Goal: Task Accomplishment & Management: Manage account settings

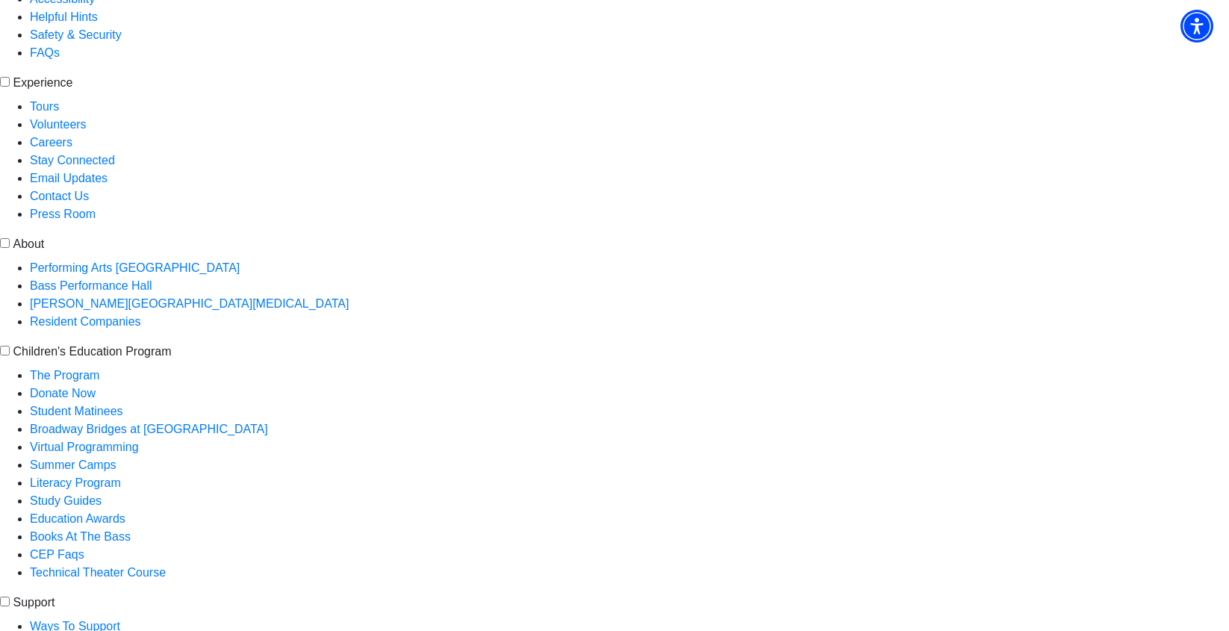
scroll to position [448, 0]
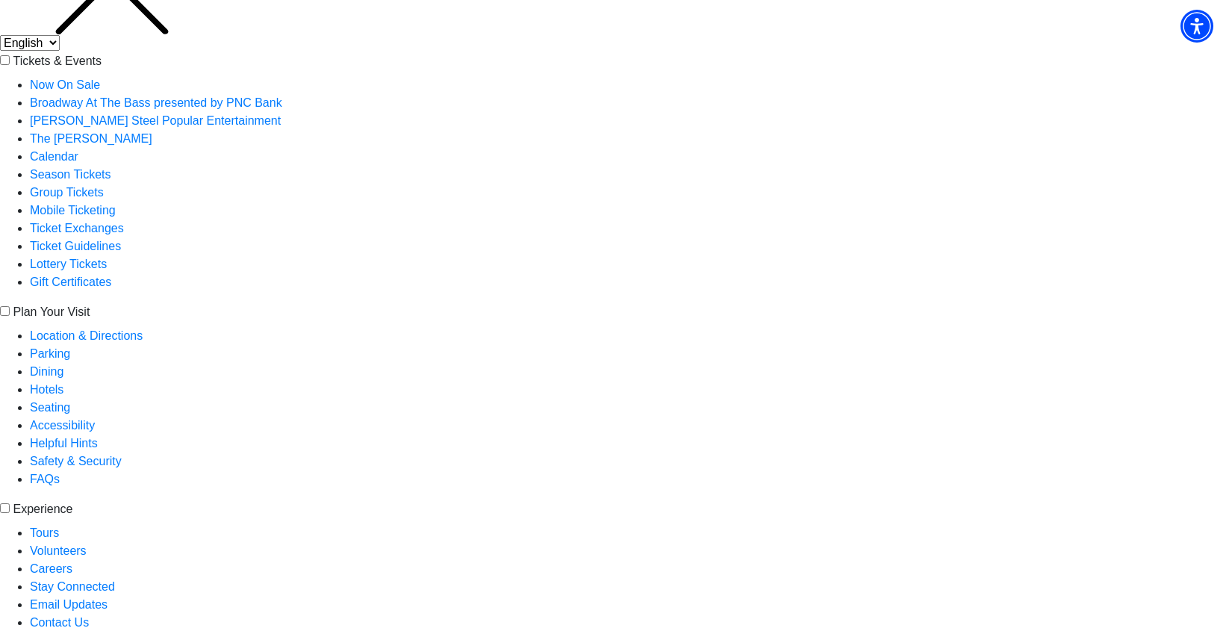
scroll to position [224, 0]
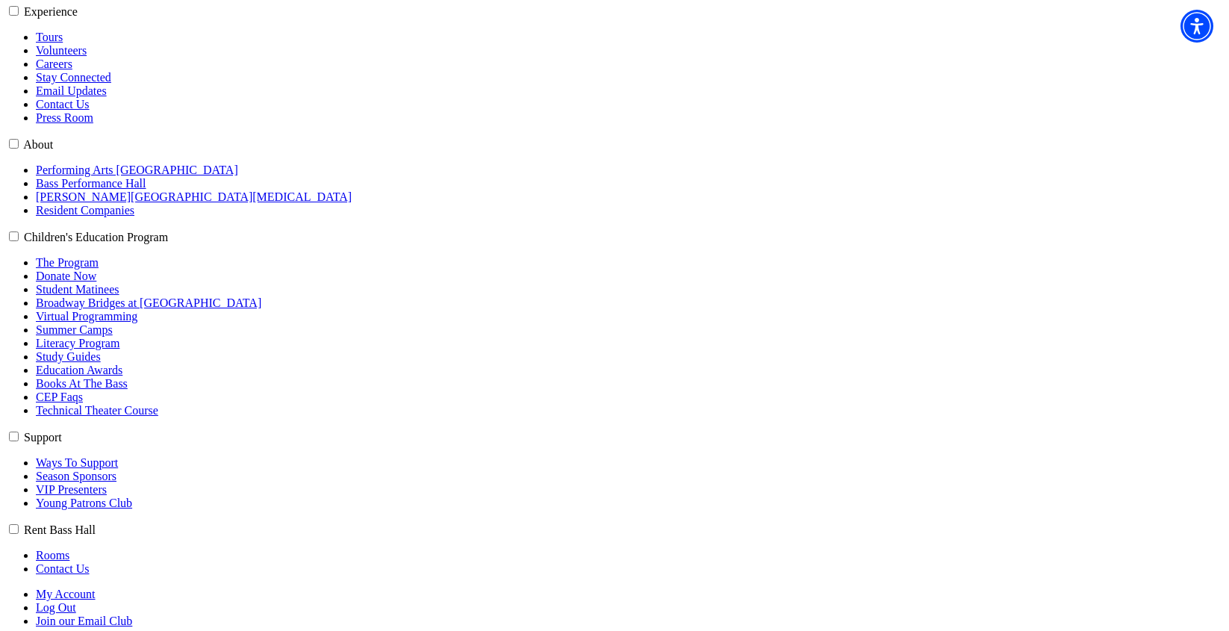
scroll to position [597, 0]
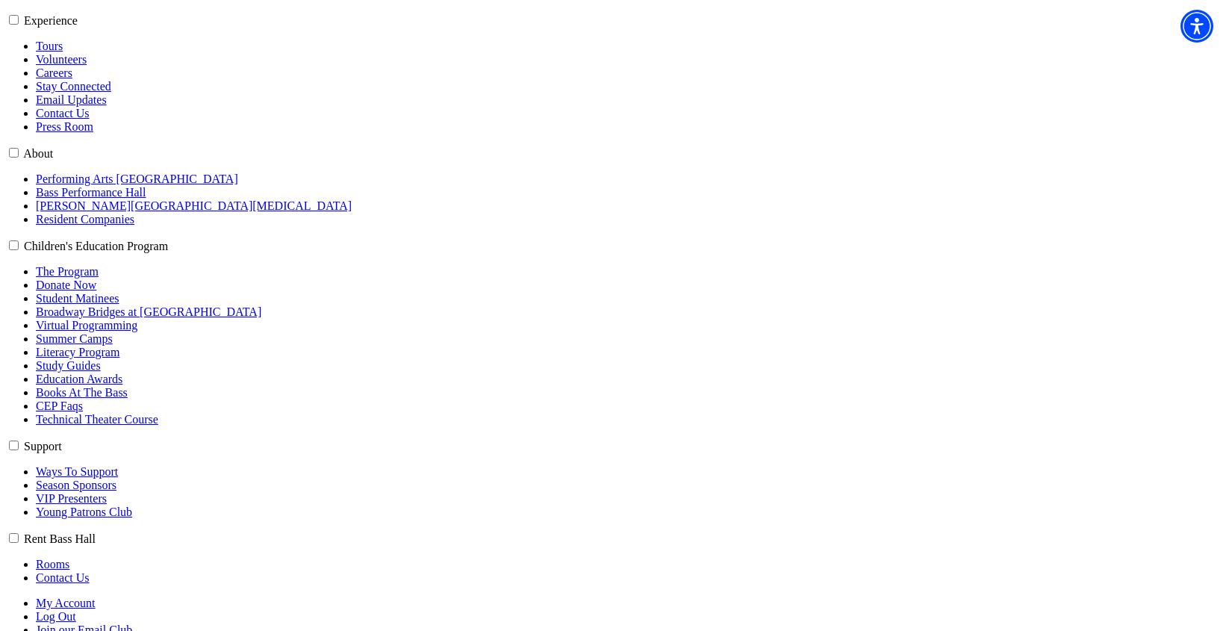
radio input "true"
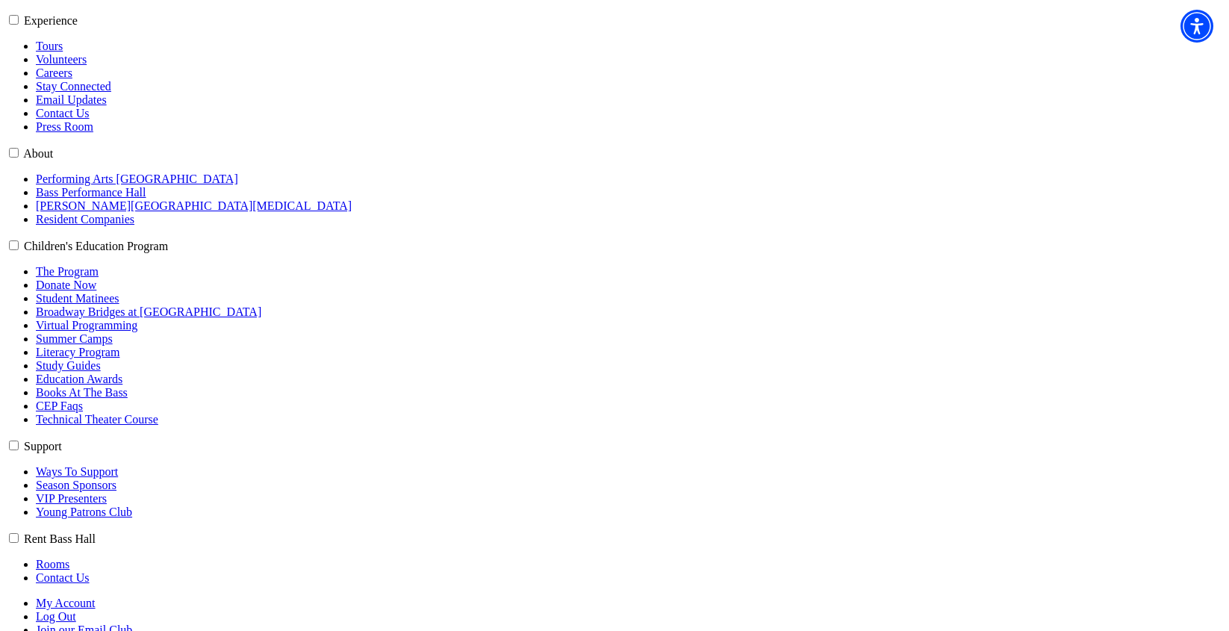
checkbox input "true"
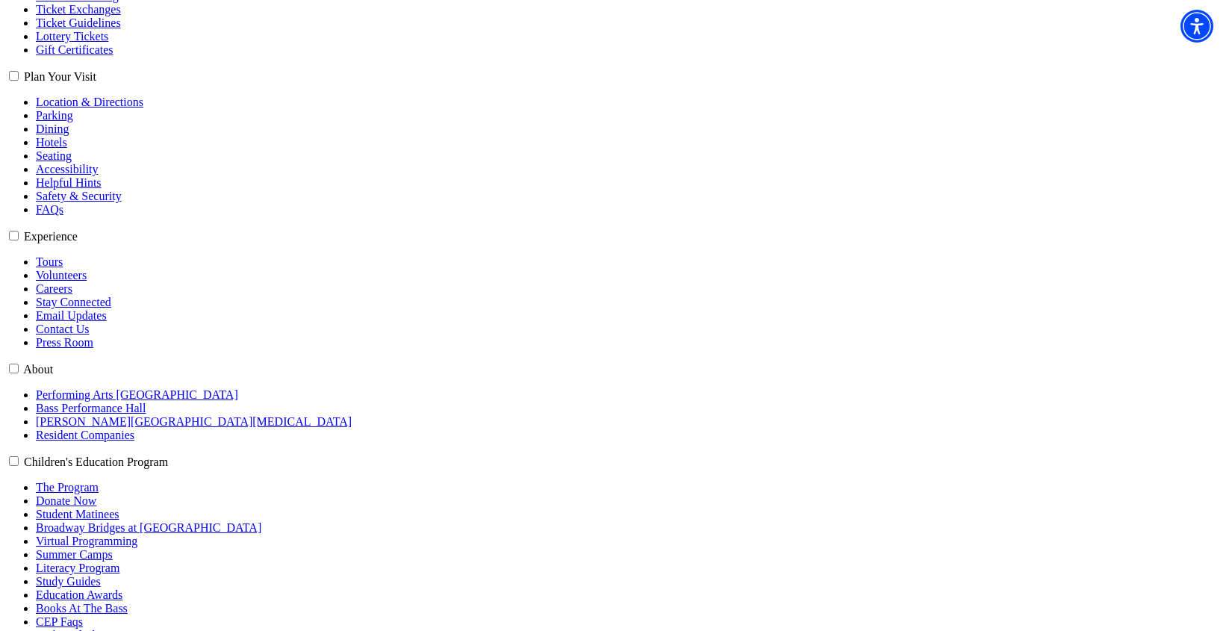
scroll to position [373, 0]
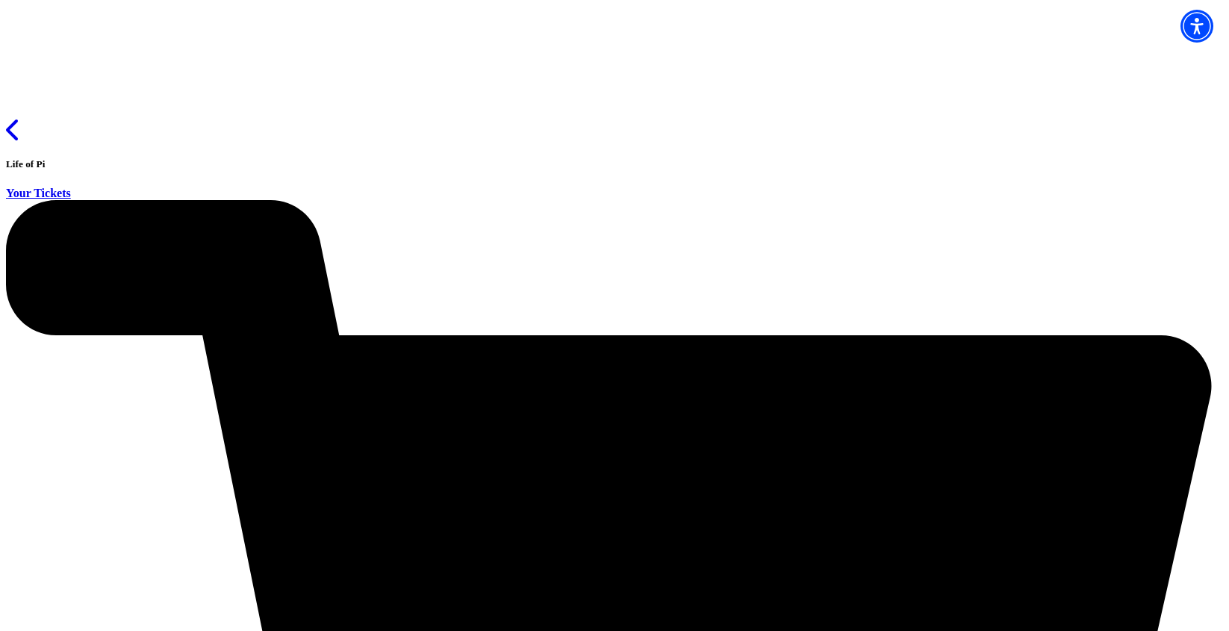
scroll to position [1, 0]
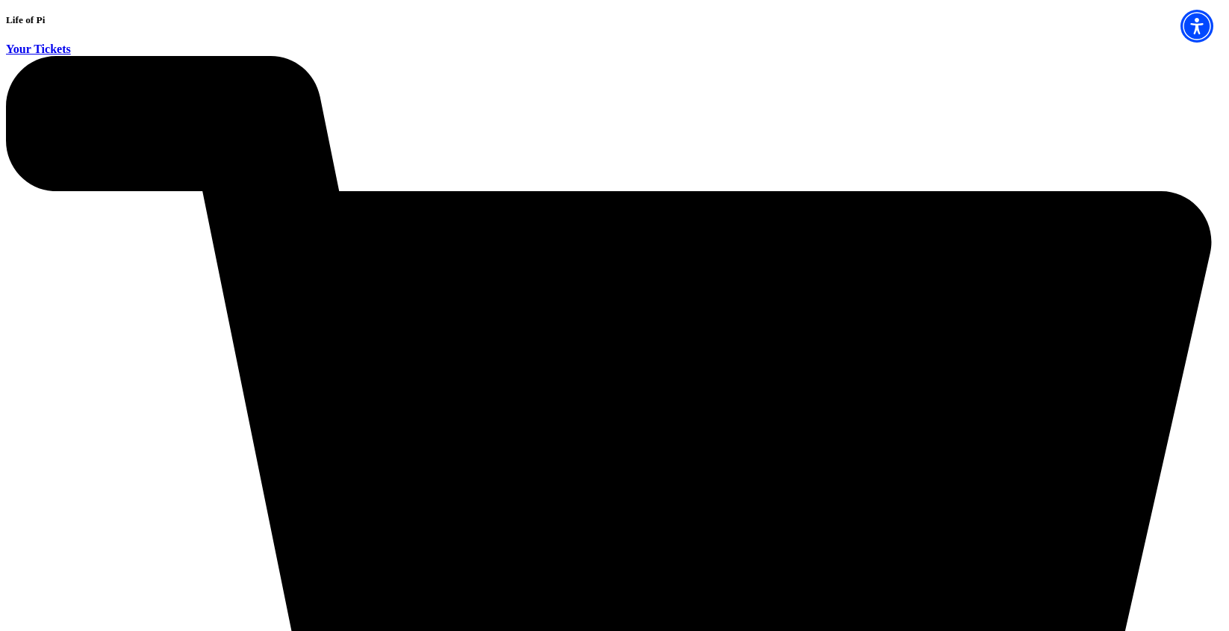
scroll to position [0, 0]
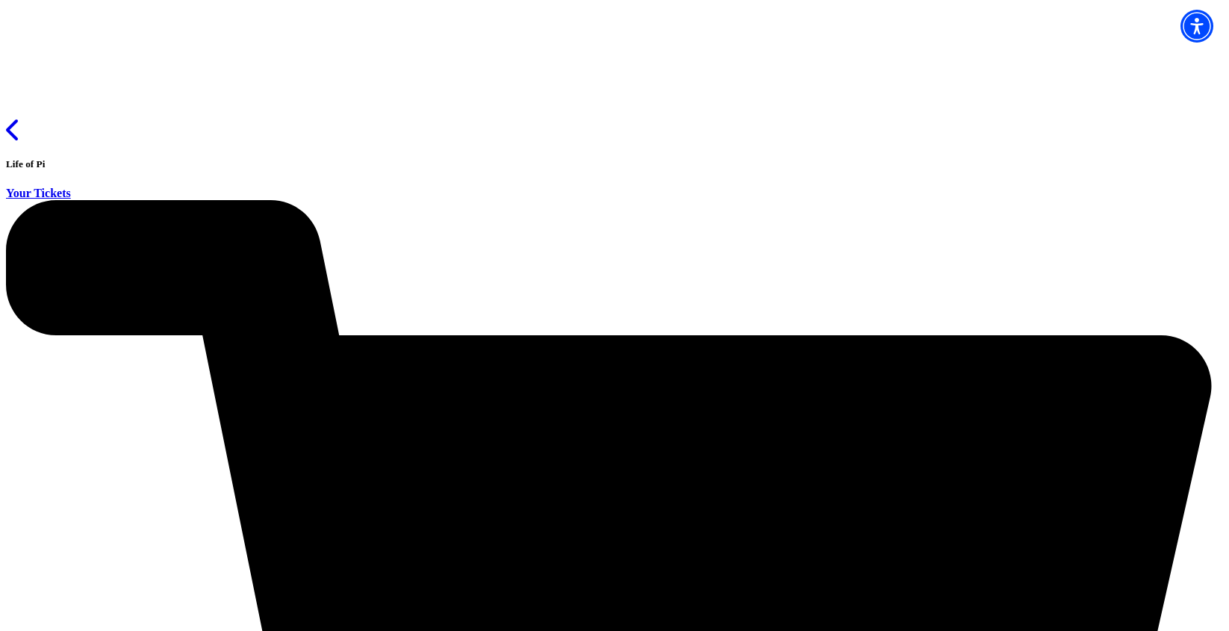
click at [21, 118] on icon "Click here to go back to filters" at bounding box center [13, 130] width 15 height 24
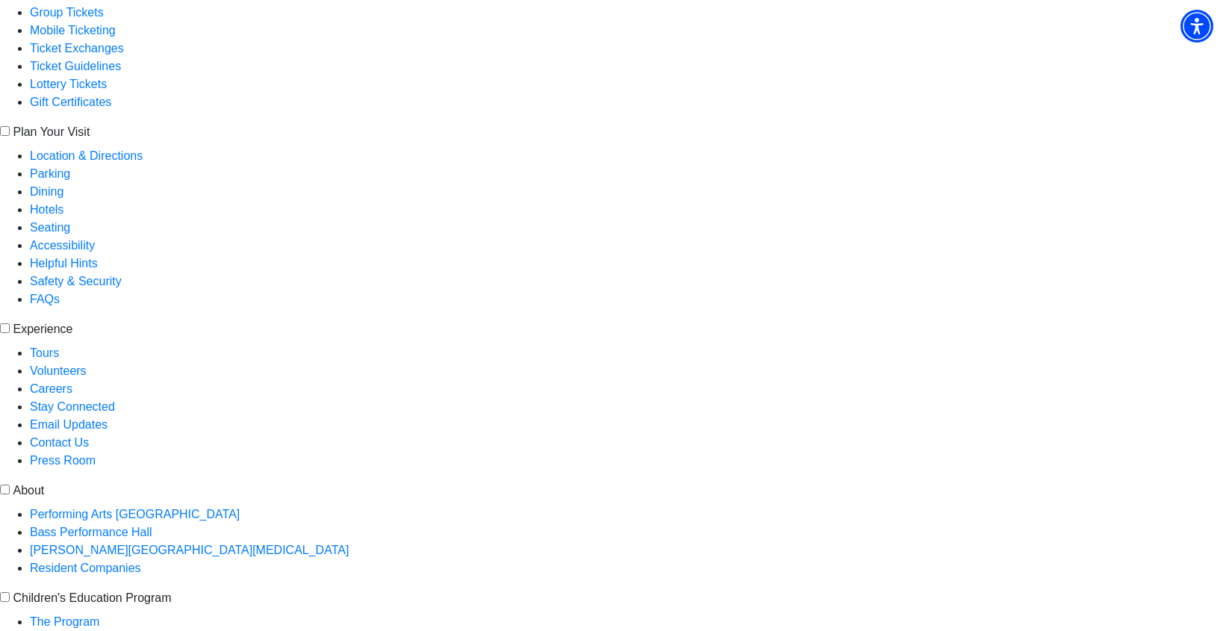
scroll to position [373, 0]
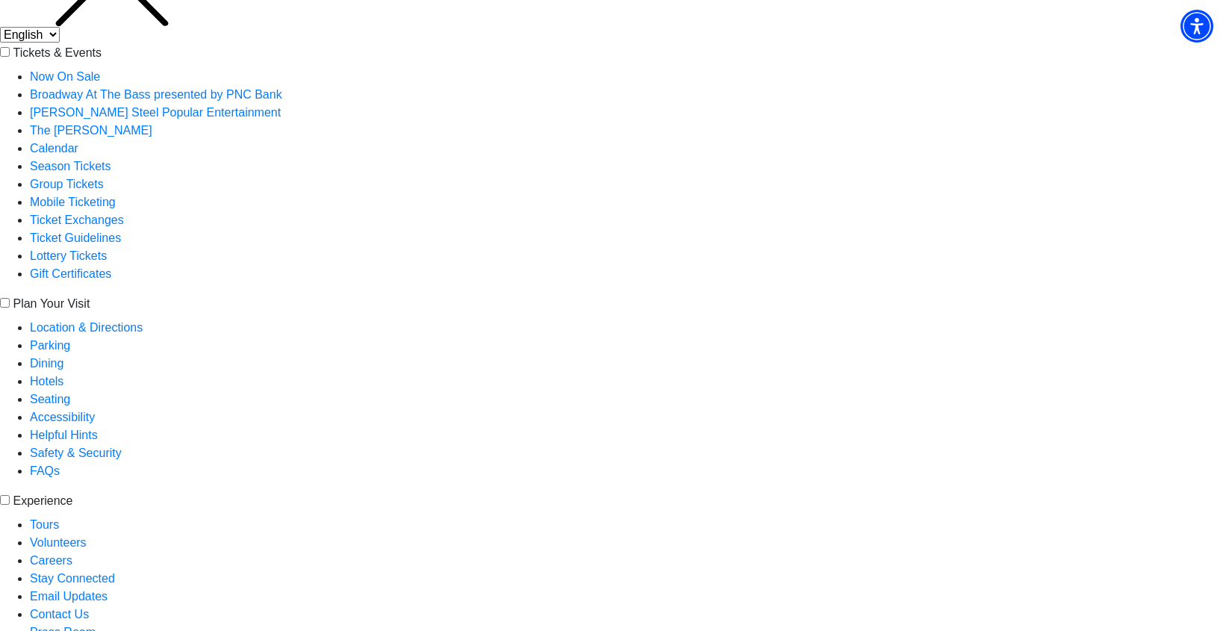
scroll to position [224, 0]
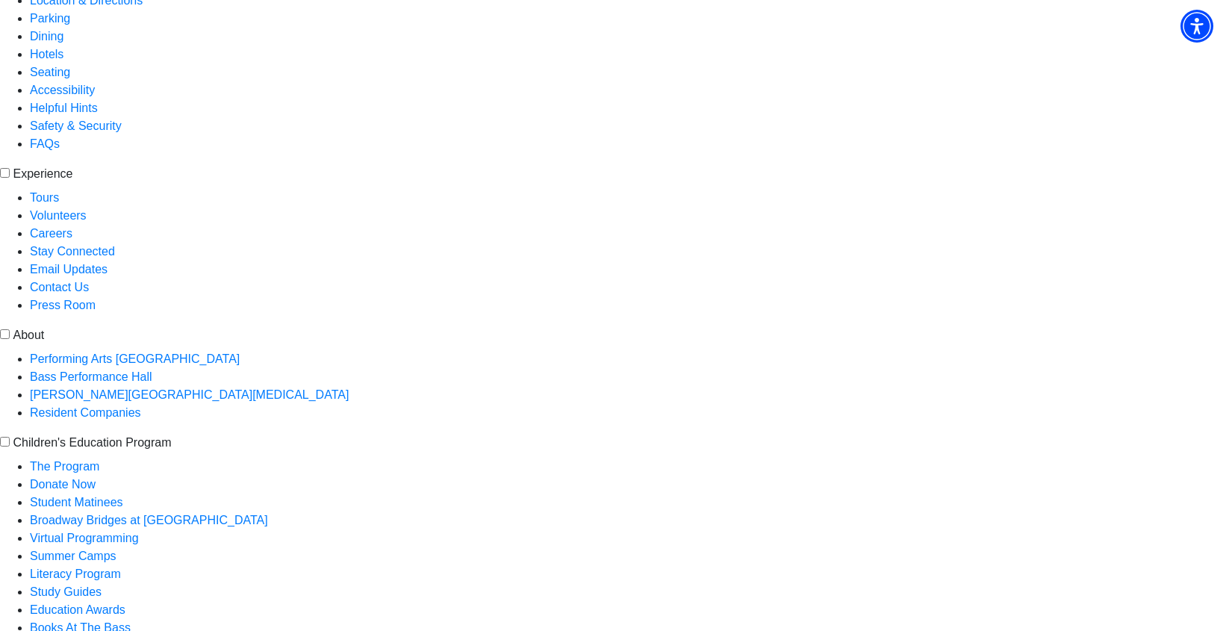
scroll to position [0, 0]
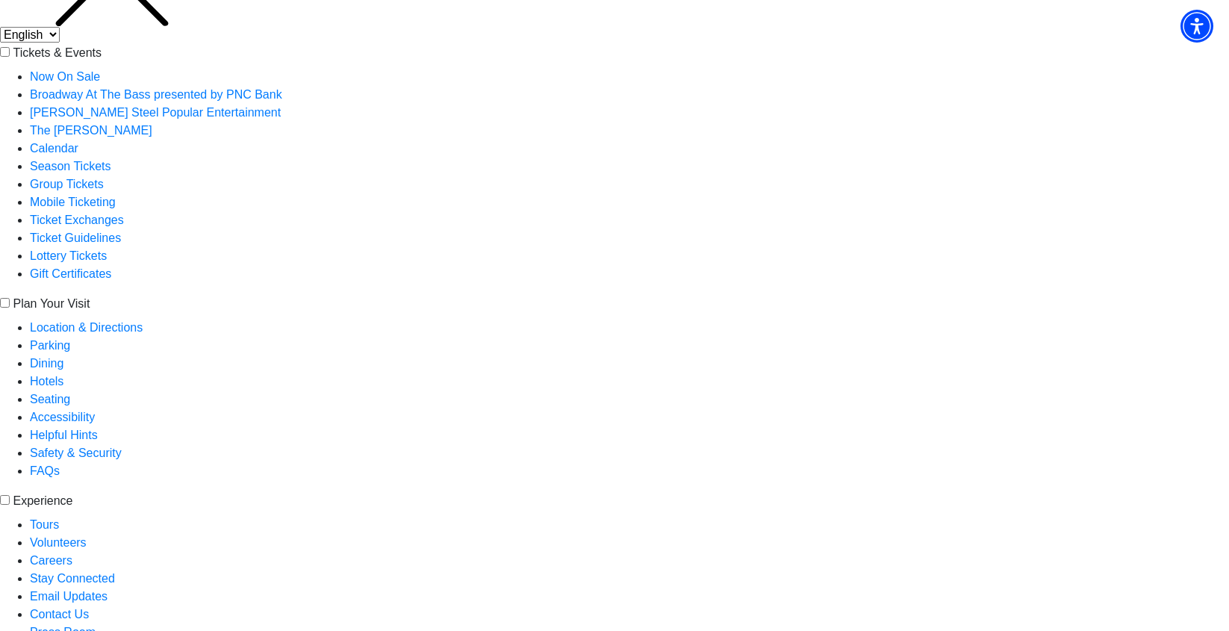
scroll to position [224, 0]
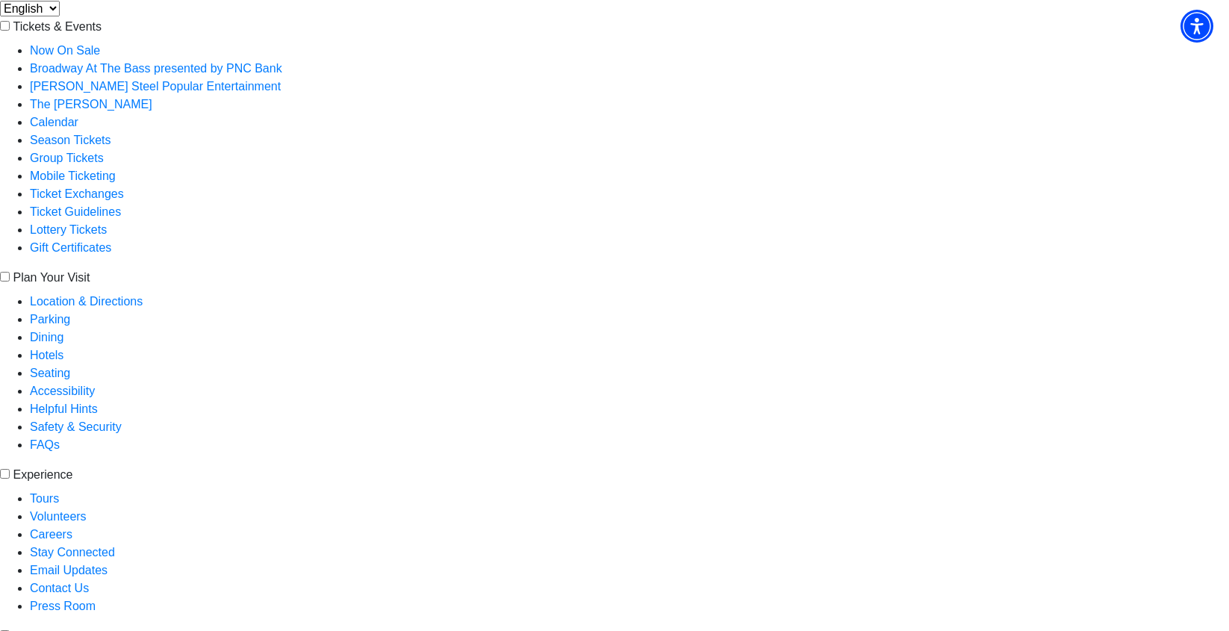
drag, startPoint x: 335, startPoint y: 81, endPoint x: 199, endPoint y: 77, distance: 135.9
copy link "Upcoming Performances"
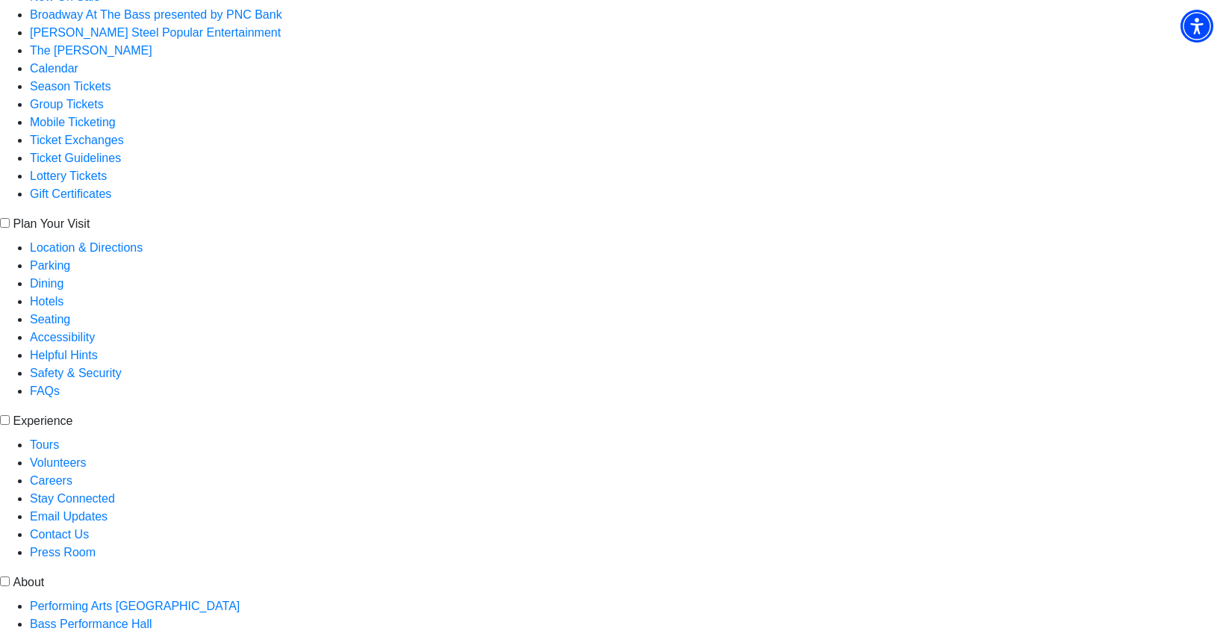
scroll to position [299, 0]
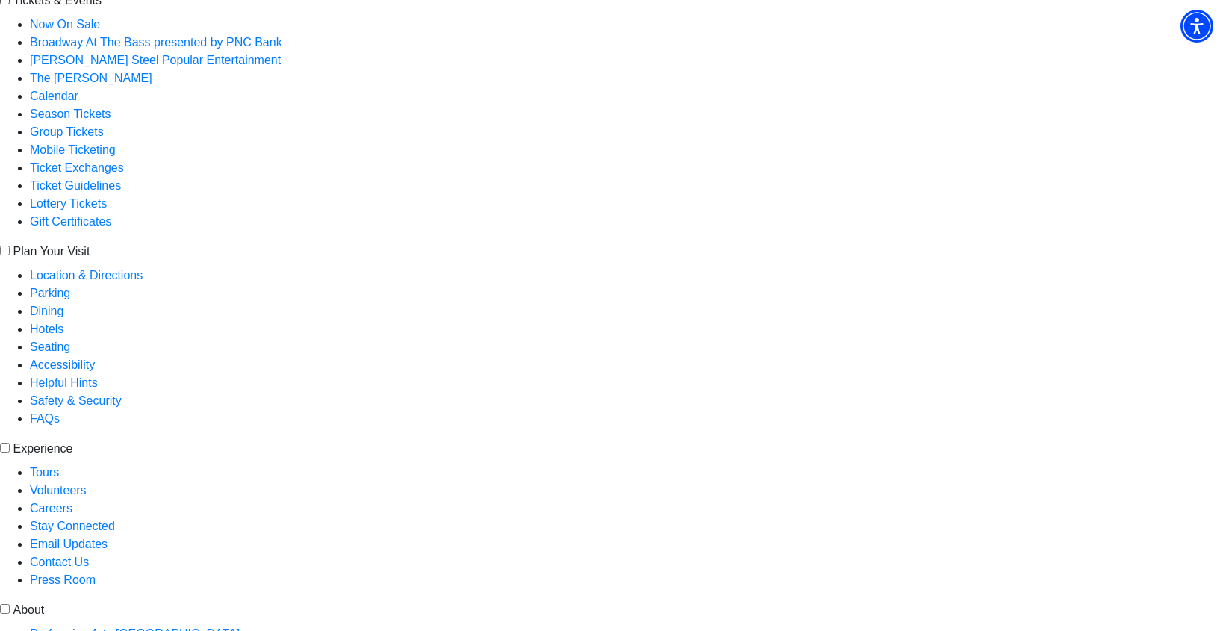
scroll to position [224, 0]
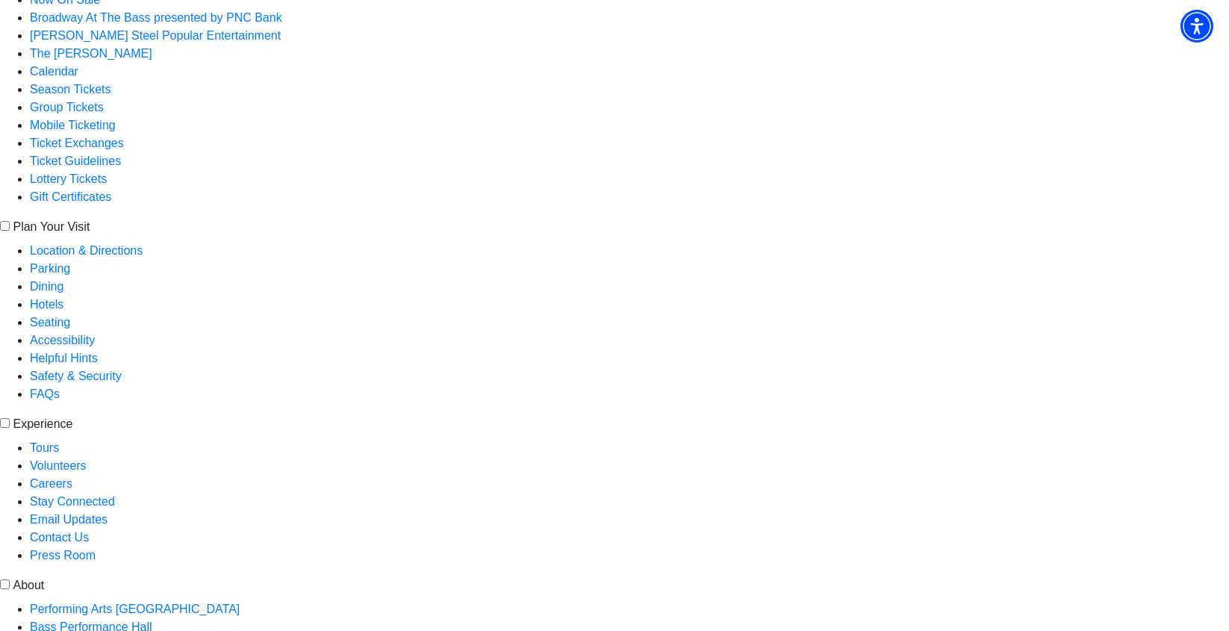
scroll to position [299, 0]
